Goal: Task Accomplishment & Management: Manage account settings

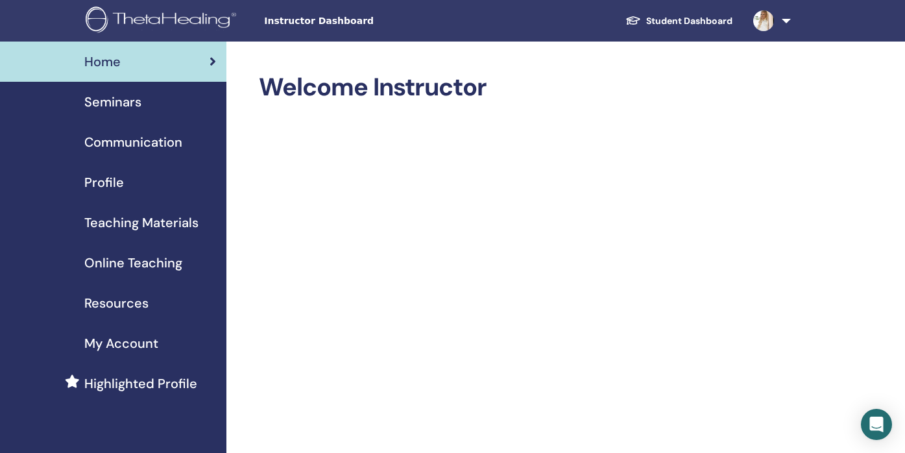
click at [125, 104] on span "Seminars" at bounding box center [112, 101] width 57 height 19
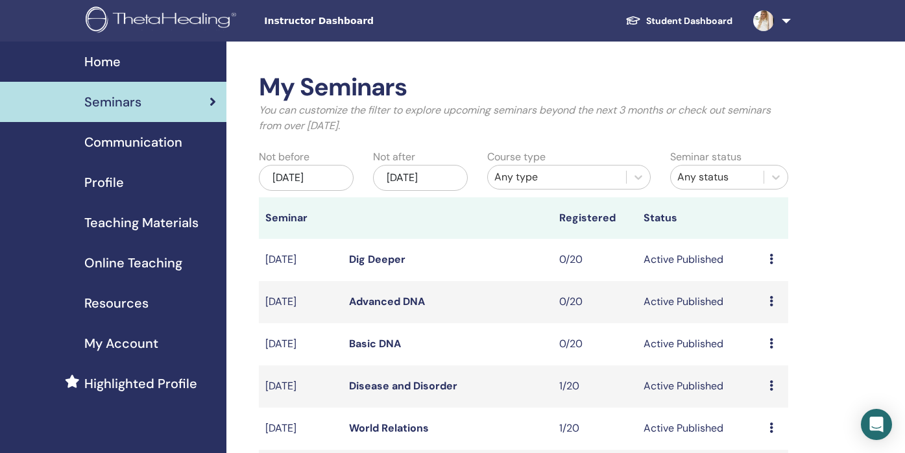
scroll to position [54, 0]
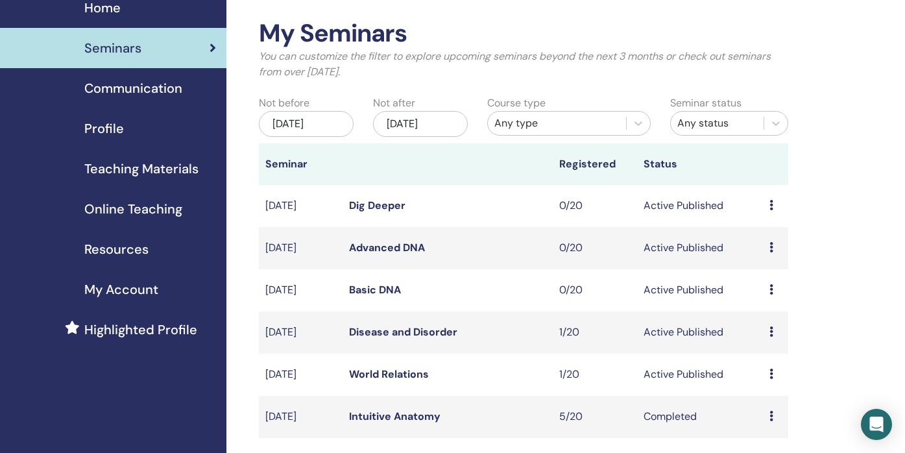
click at [415, 123] on div "[DATE]" at bounding box center [420, 124] width 95 height 26
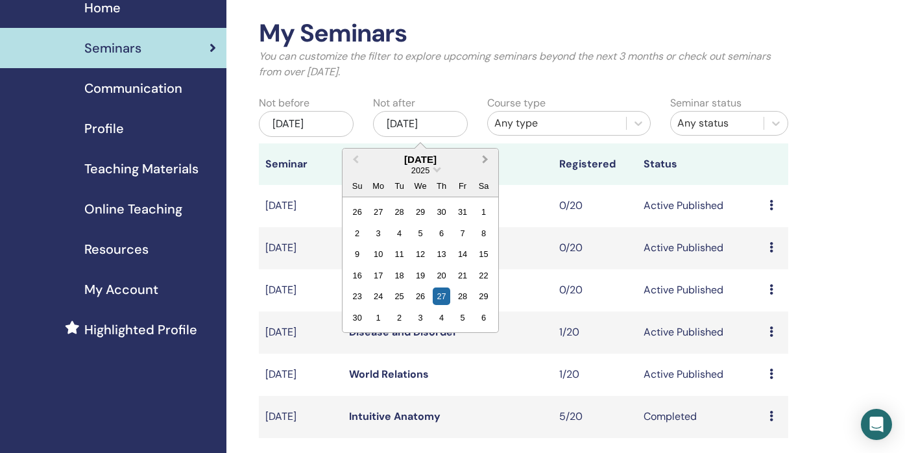
click at [485, 159] on span "Next Month" at bounding box center [485, 160] width 0 height 14
click at [461, 277] on div "26" at bounding box center [463, 276] width 18 height 18
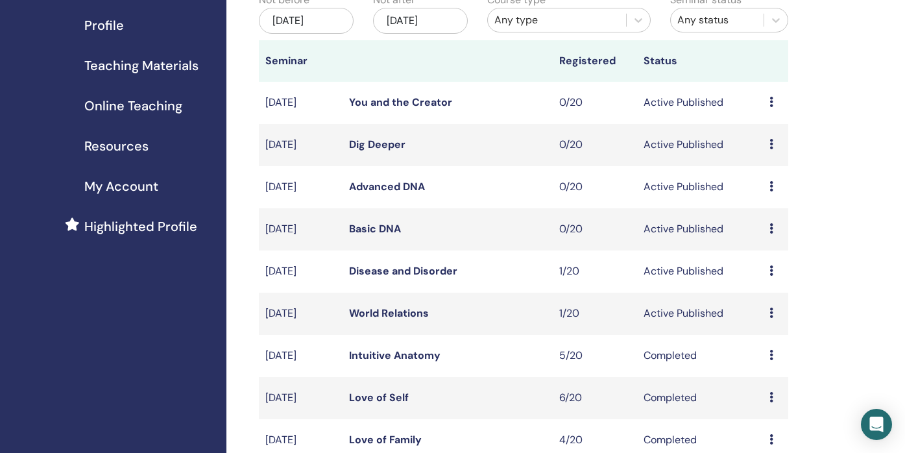
scroll to position [158, 0]
click at [770, 312] on icon at bounding box center [772, 312] width 4 height 10
click at [753, 382] on p "Cancel" at bounding box center [768, 382] width 49 height 16
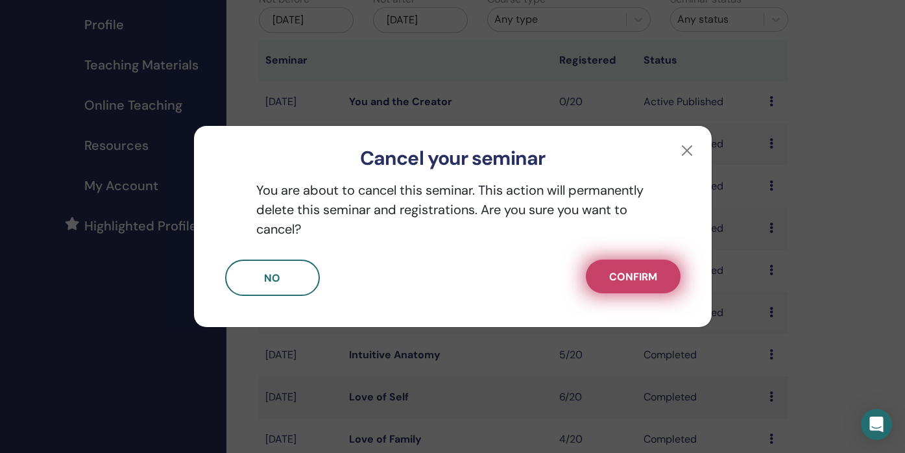
click at [611, 272] on span "Confirm" at bounding box center [633, 277] width 48 height 14
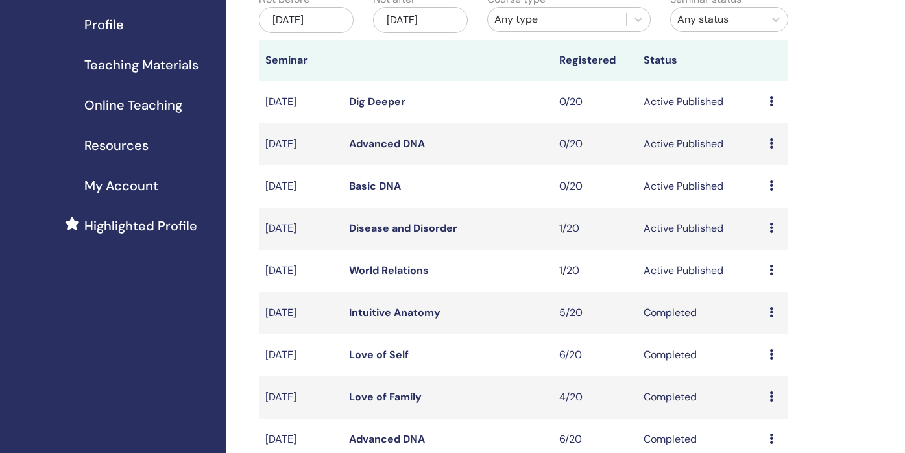
scroll to position [158, 0]
click at [772, 270] on icon at bounding box center [772, 270] width 4 height 10
click at [763, 338] on p "Cancel" at bounding box center [770, 340] width 49 height 16
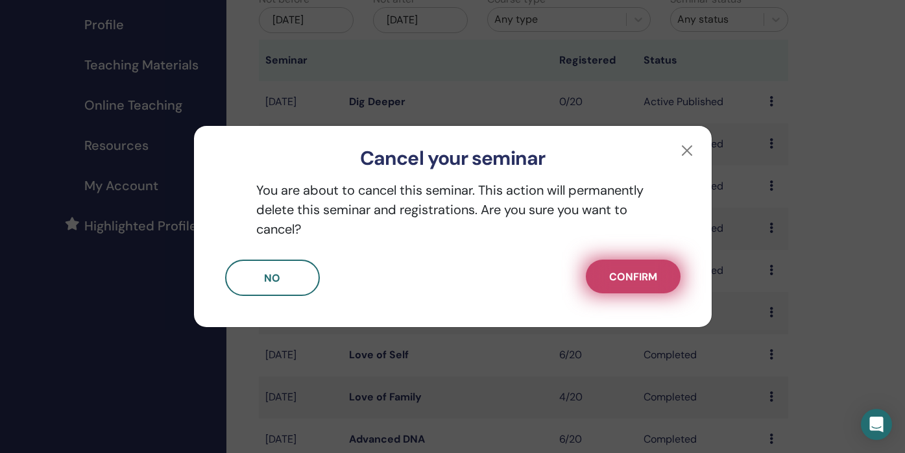
click at [650, 284] on button "Confirm" at bounding box center [633, 277] width 95 height 34
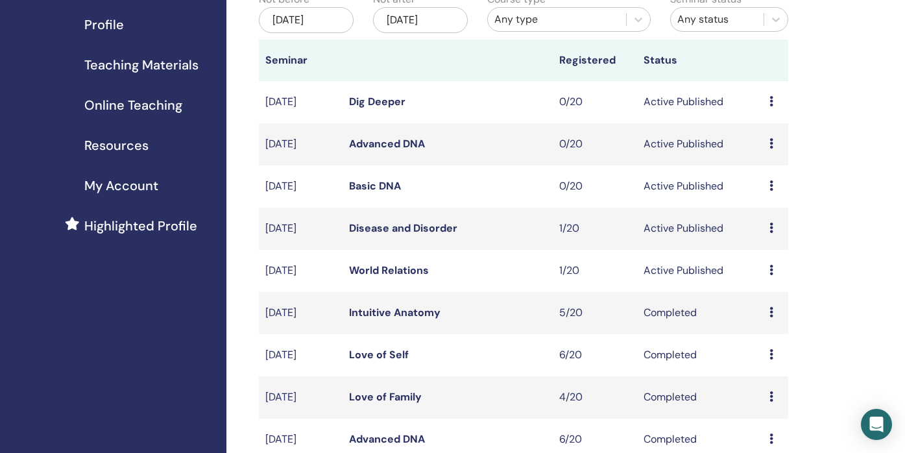
click at [772, 271] on icon at bounding box center [772, 270] width 4 height 10
click at [765, 302] on li "Edit" at bounding box center [770, 300] width 70 height 19
click at [773, 271] on icon at bounding box center [772, 270] width 4 height 10
click at [752, 300] on link "Edit" at bounding box center [756, 301] width 19 height 14
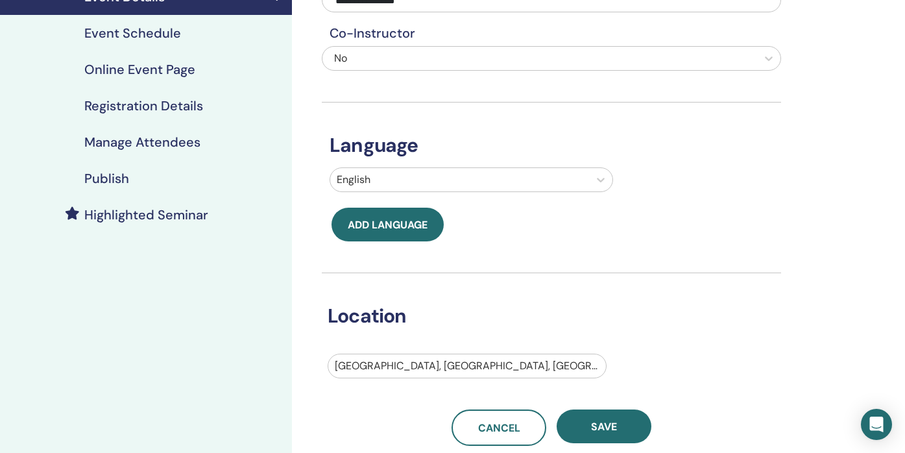
scroll to position [106, 0]
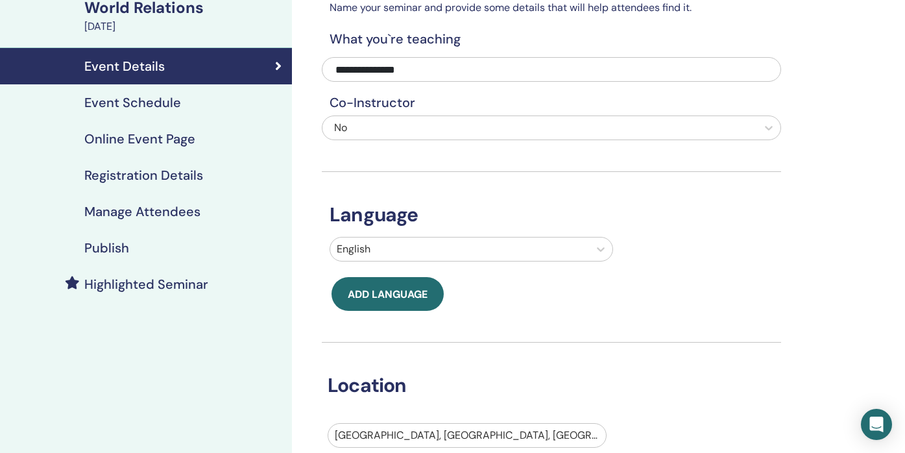
click at [192, 103] on div "Event Schedule" at bounding box center [145, 103] width 271 height 16
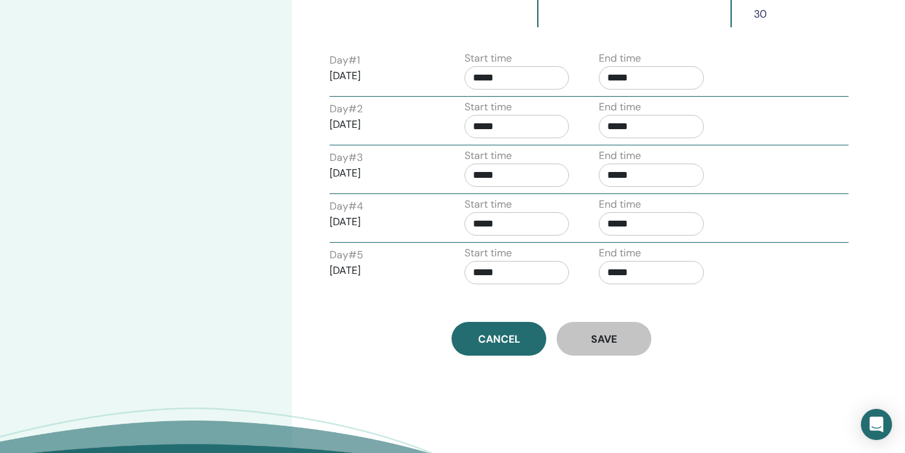
scroll to position [426, 0]
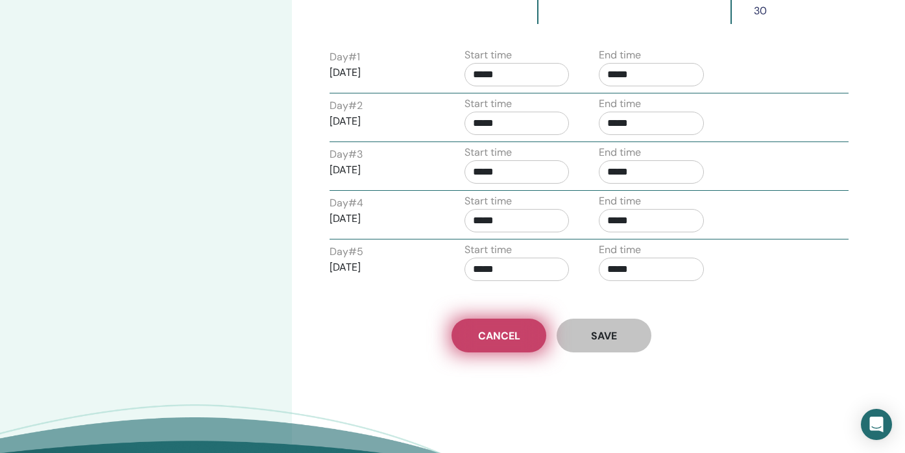
click at [482, 333] on span "Cancel" at bounding box center [499, 336] width 42 height 14
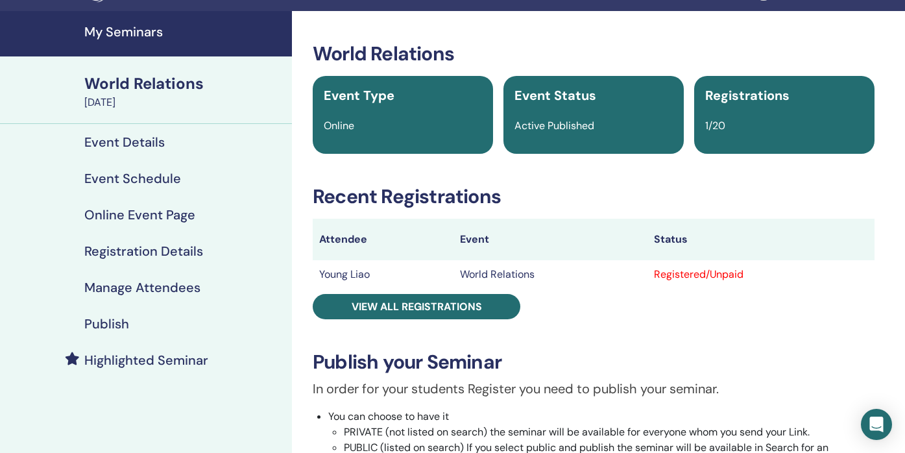
scroll to position [29, 0]
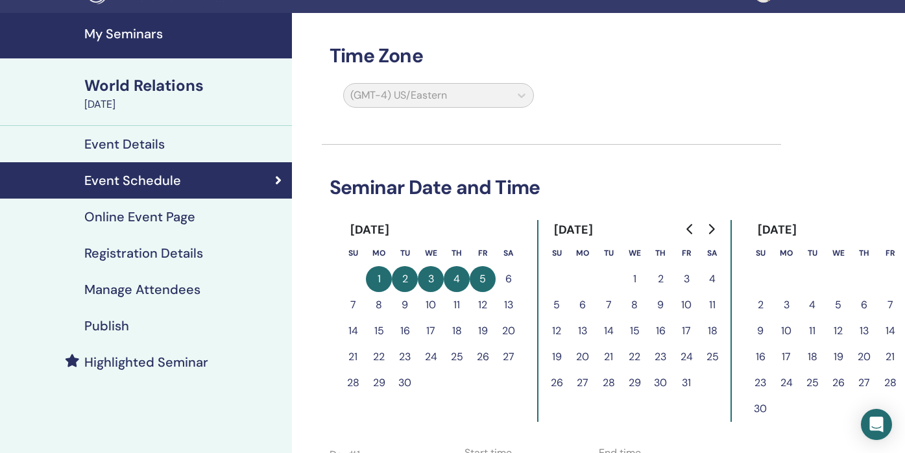
scroll to position [309, 0]
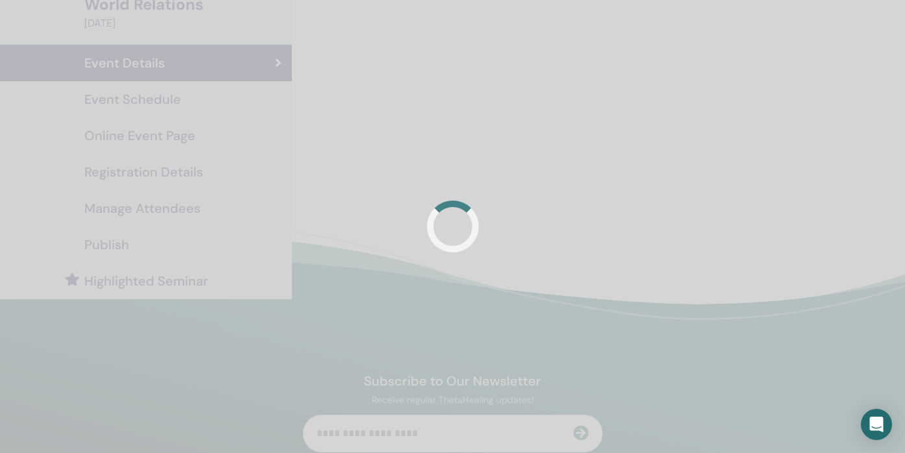
scroll to position [106, 0]
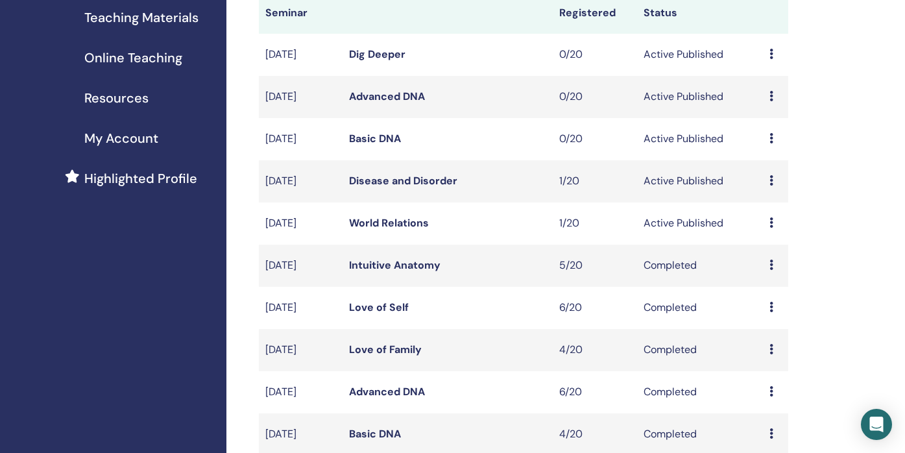
scroll to position [206, 0]
click at [772, 223] on icon at bounding box center [772, 222] width 4 height 10
click at [755, 291] on p "Cancel" at bounding box center [770, 293] width 49 height 16
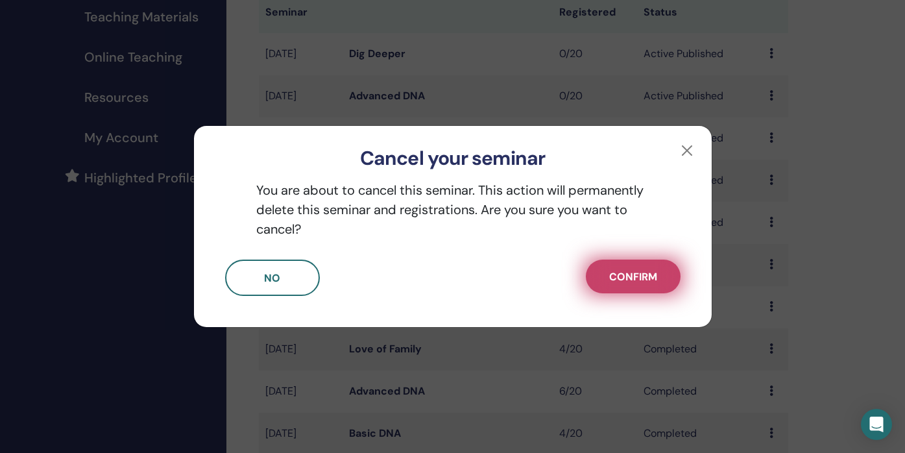
click at [624, 276] on span "Confirm" at bounding box center [633, 277] width 48 height 14
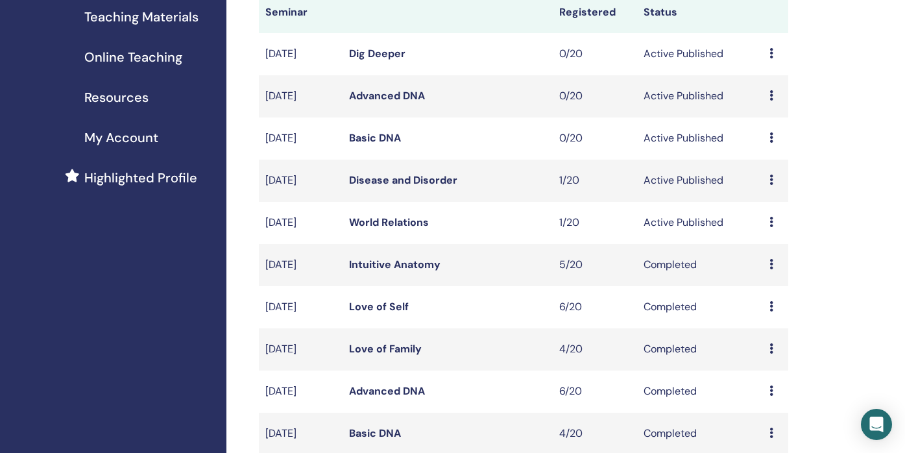
click at [772, 222] on icon at bounding box center [772, 222] width 4 height 10
click at [750, 291] on p "Cancel" at bounding box center [770, 292] width 49 height 16
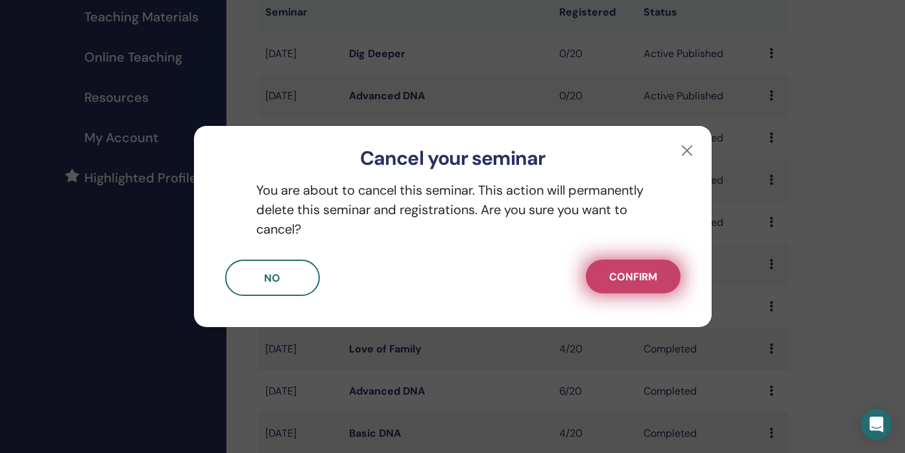
click at [641, 284] on button "Confirm" at bounding box center [633, 277] width 95 height 34
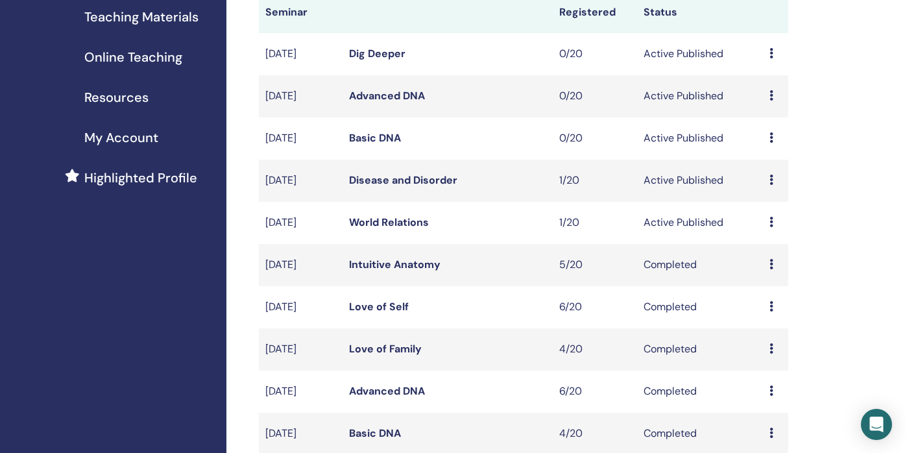
click at [765, 222] on td "Preview Edit Attendees Cancel" at bounding box center [775, 223] width 25 height 42
click at [772, 222] on icon at bounding box center [772, 222] width 4 height 10
click at [765, 251] on li "Edit" at bounding box center [770, 251] width 70 height 19
click at [770, 226] on icon at bounding box center [772, 222] width 4 height 10
click at [751, 254] on link "Edit" at bounding box center [753, 256] width 19 height 14
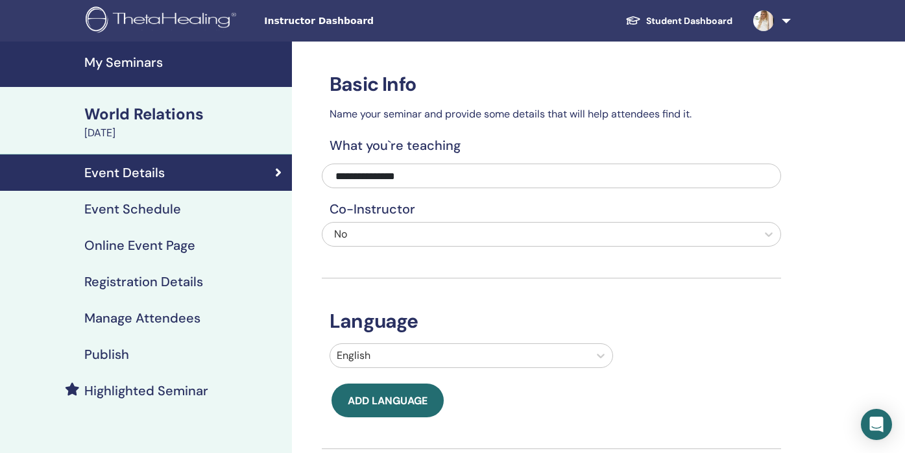
click at [177, 210] on h4 "Event Schedule" at bounding box center [132, 209] width 97 height 16
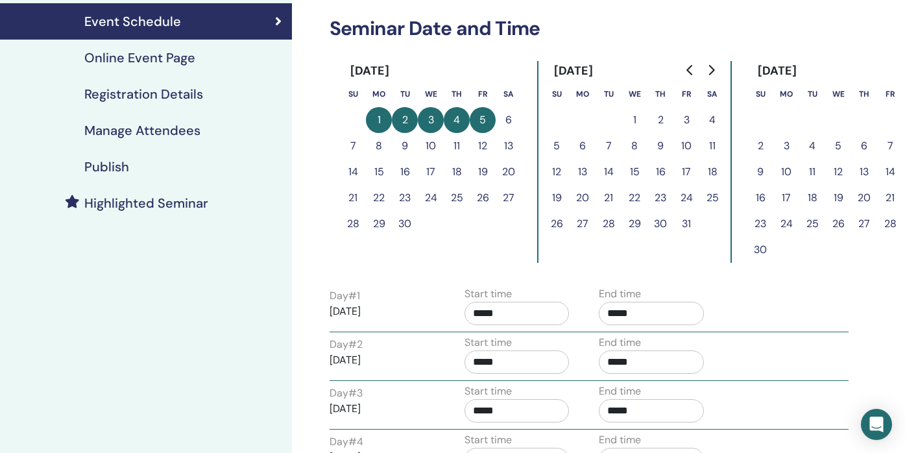
scroll to position [175, 0]
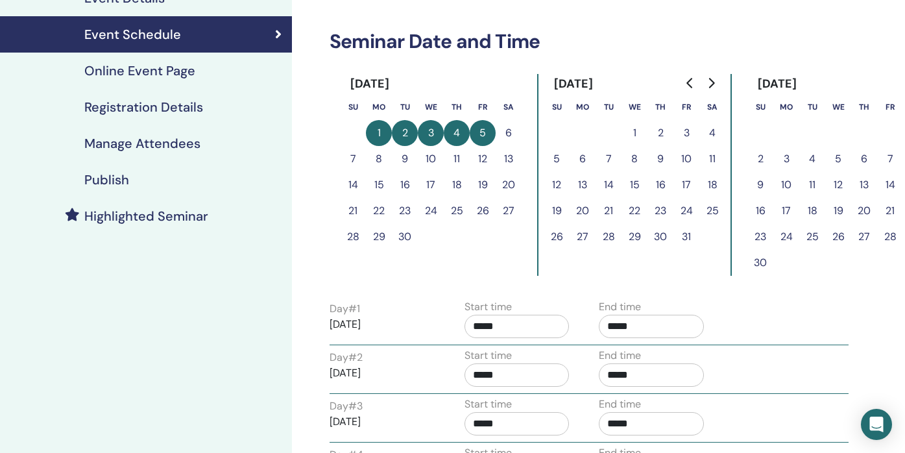
click at [583, 162] on button "6" at bounding box center [583, 159] width 26 height 26
click at [479, 132] on button "5" at bounding box center [483, 133] width 26 height 26
click at [452, 131] on button "4" at bounding box center [457, 133] width 26 height 26
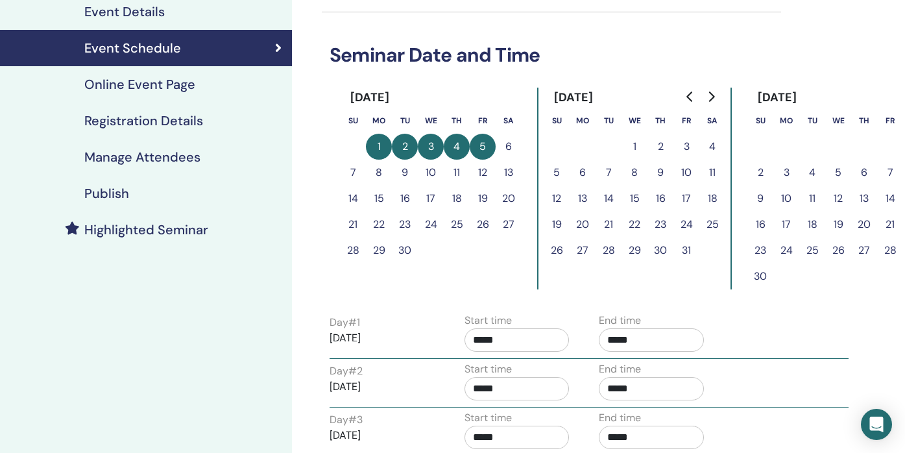
scroll to position [155, 0]
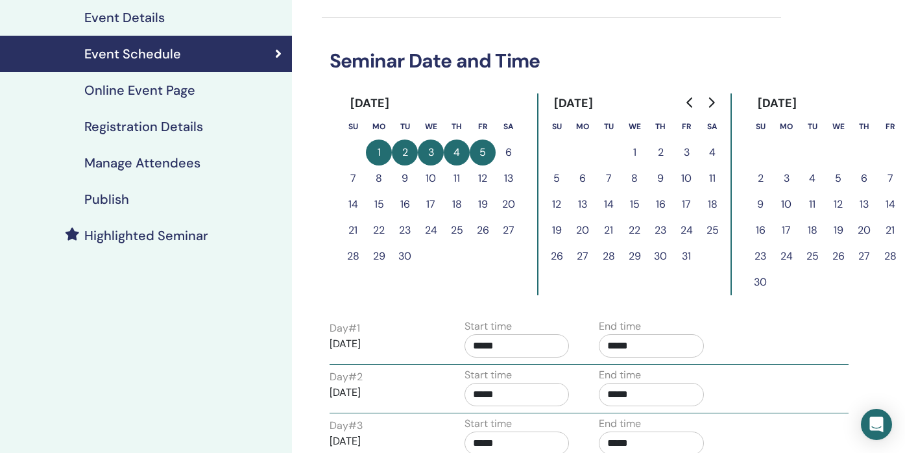
click at [460, 151] on button "4" at bounding box center [457, 153] width 26 height 26
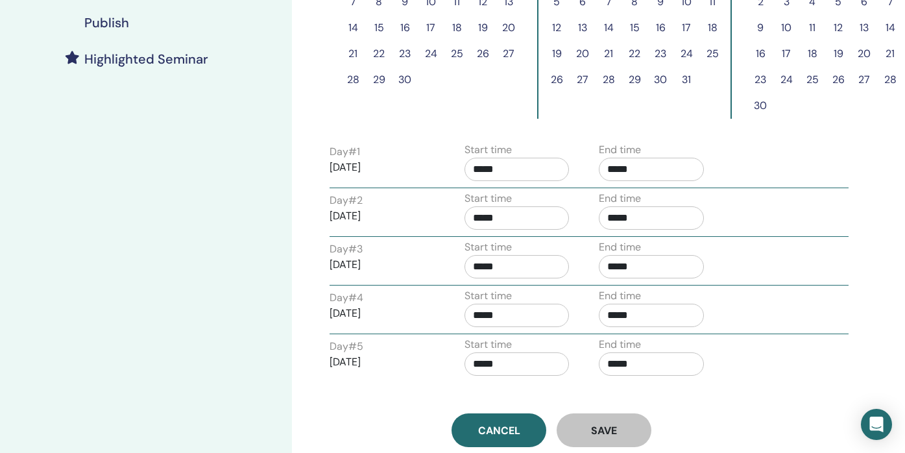
scroll to position [363, 0]
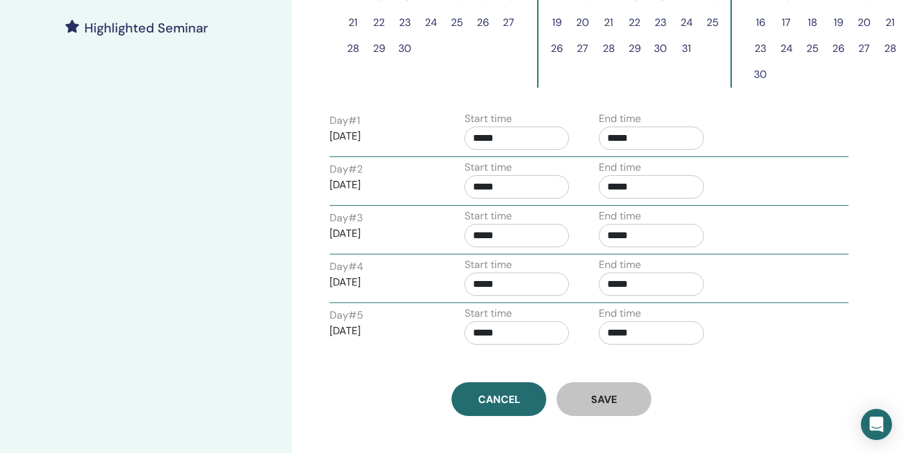
click at [506, 356] on div "Time Zone (GMT-4) [GEOGRAPHIC_DATA]/Eastern Seminar Date and Time [DATE] Su Mo …" at bounding box center [551, 47] width 459 height 737
